Goal: Task Accomplishment & Management: Manage account settings

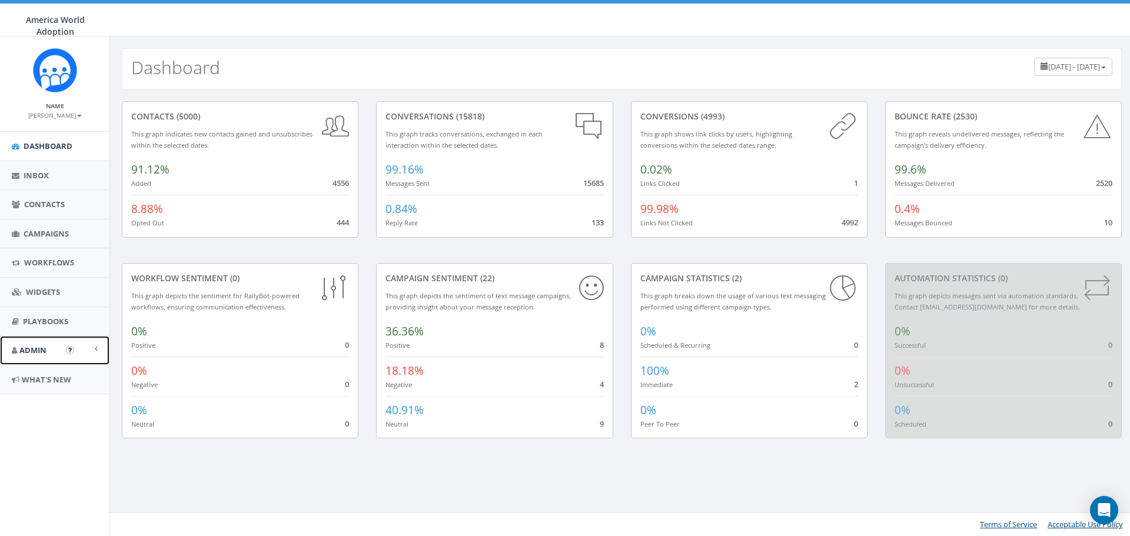
click at [26, 352] on span "Admin" at bounding box center [32, 350] width 27 height 11
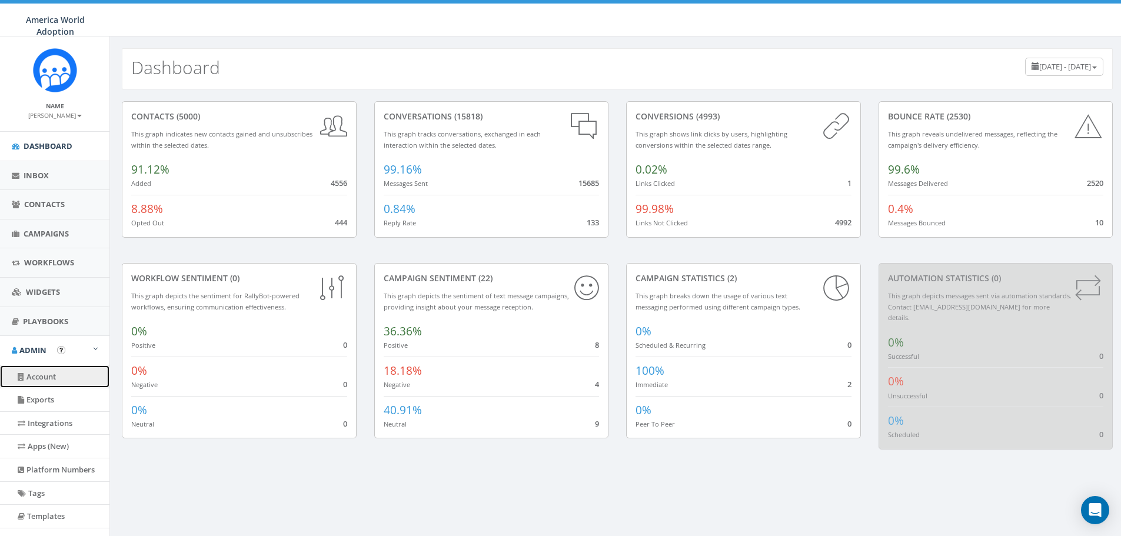
click at [34, 378] on link "Account" at bounding box center [54, 377] width 109 height 23
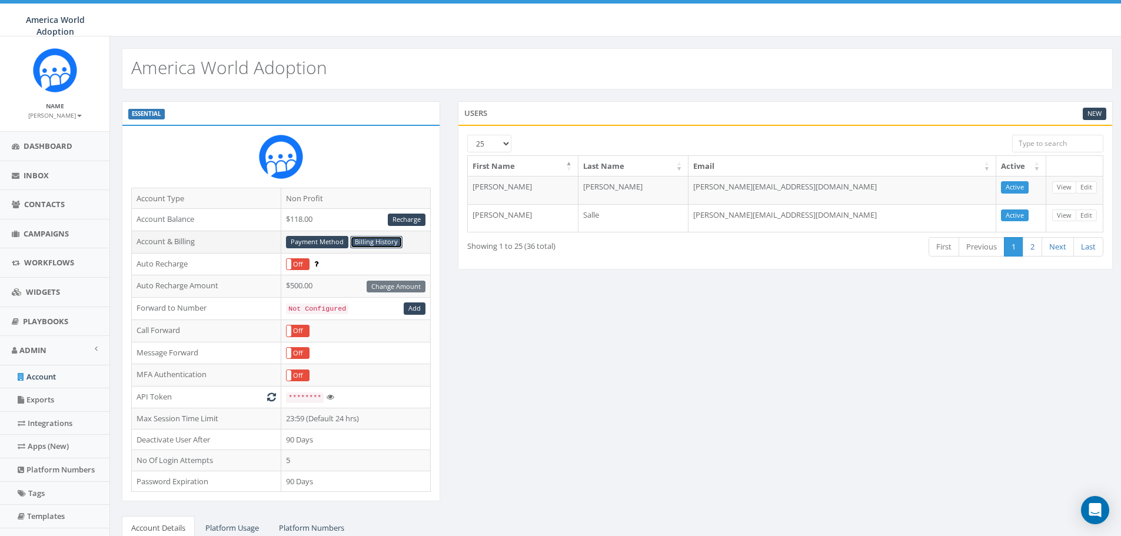
click at [376, 241] on link "Billing History" at bounding box center [376, 242] width 52 height 12
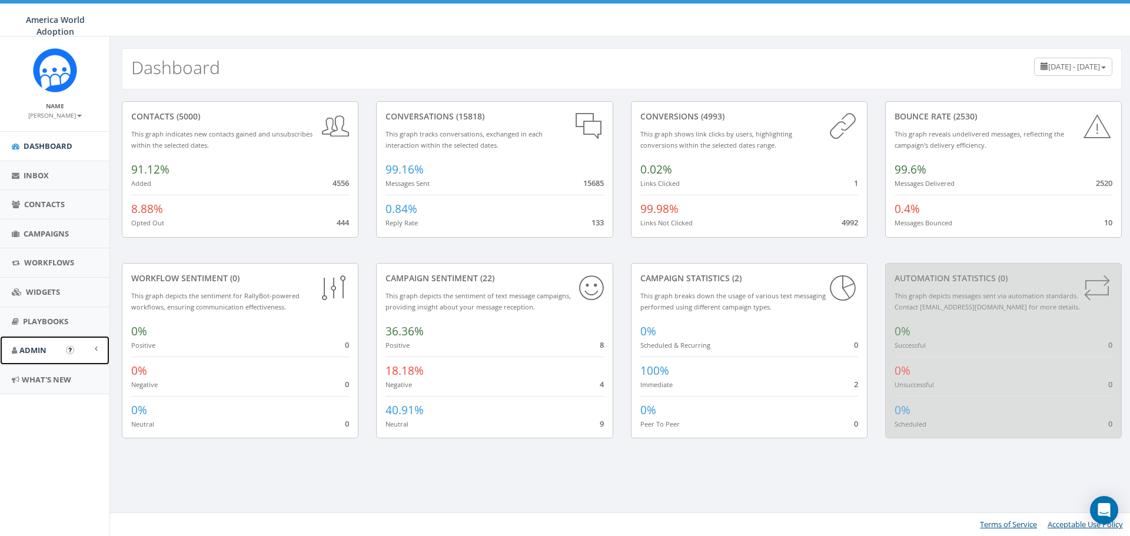
click at [48, 353] on link "Admin" at bounding box center [54, 350] width 109 height 29
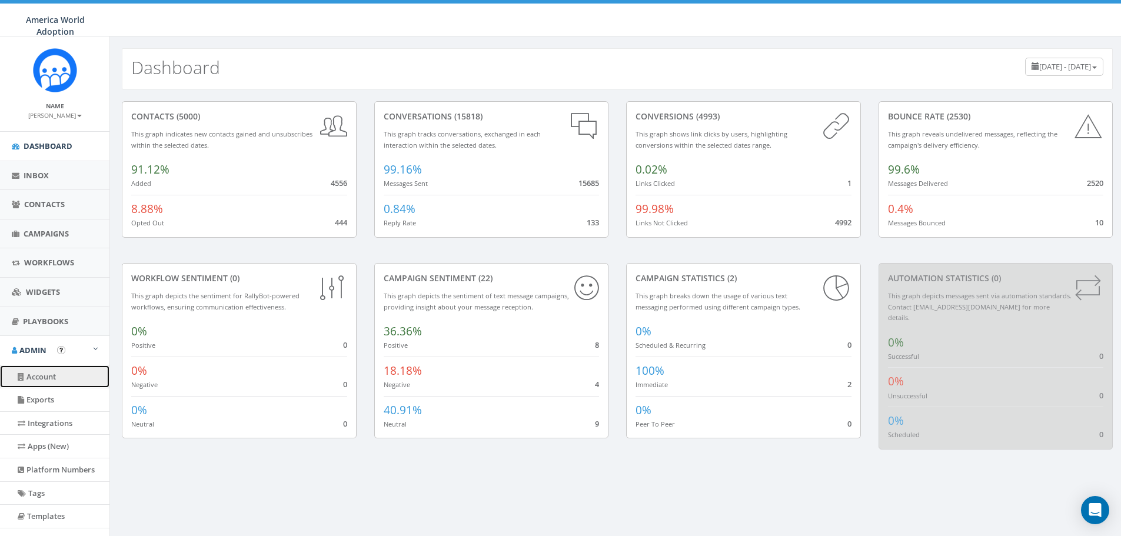
click at [36, 376] on link "Account" at bounding box center [54, 377] width 109 height 23
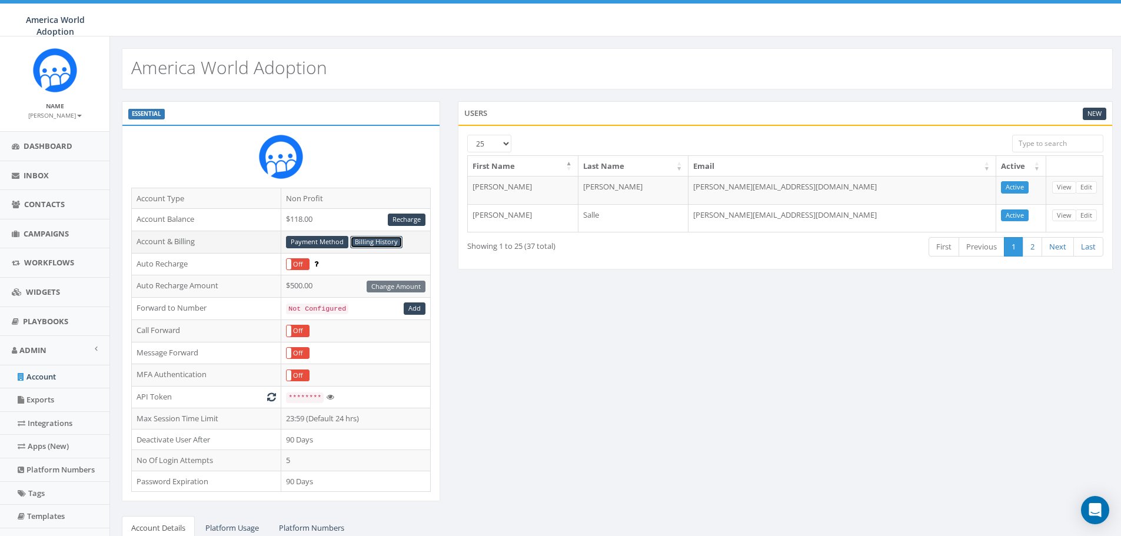
click at [379, 243] on link "Billing History" at bounding box center [376, 242] width 52 height 12
click at [371, 243] on link "Billing History" at bounding box center [376, 242] width 52 height 12
click at [371, 236] on div "Payment Method Billing History" at bounding box center [355, 242] width 139 height 12
click at [375, 248] on link "Billing History" at bounding box center [376, 242] width 52 height 12
click at [366, 243] on link "Billing History" at bounding box center [376, 242] width 52 height 12
